Goal: Task Accomplishment & Management: Manage account settings

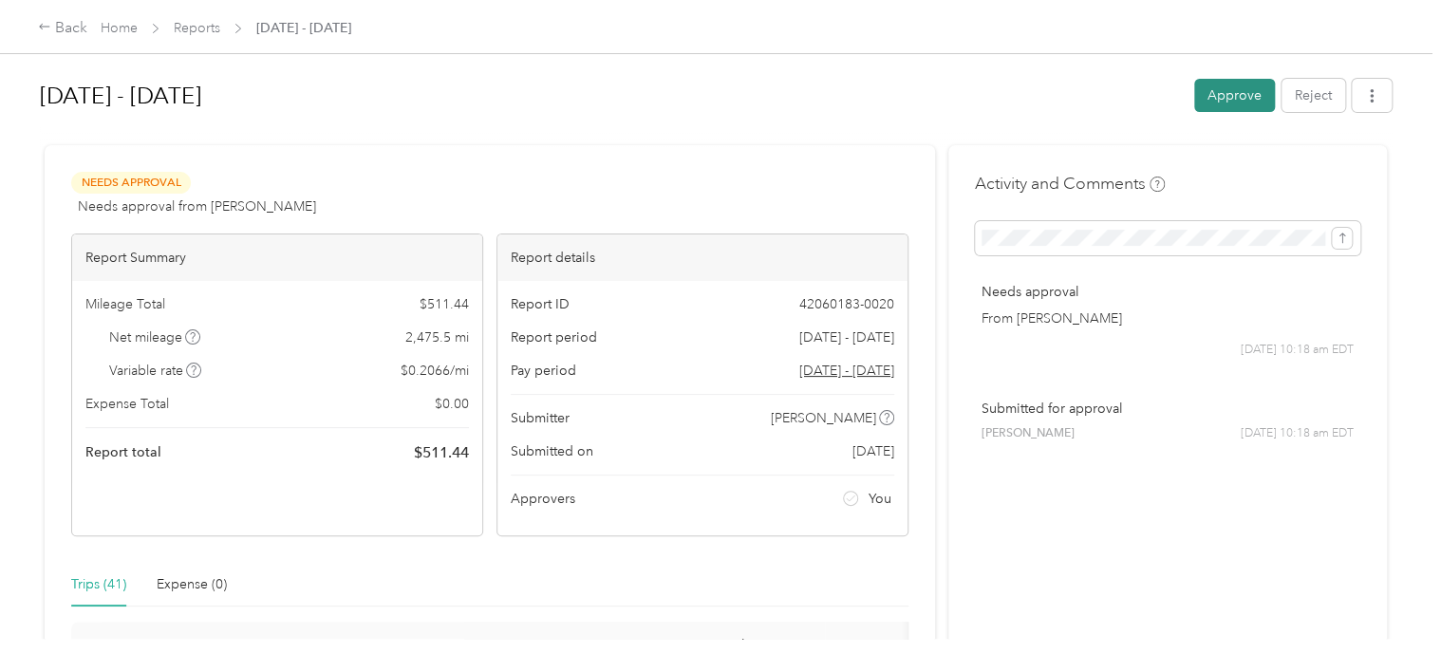
click at [1224, 96] on button "Approve" at bounding box center [1234, 95] width 81 height 33
